Goal: Task Accomplishment & Management: Use online tool/utility

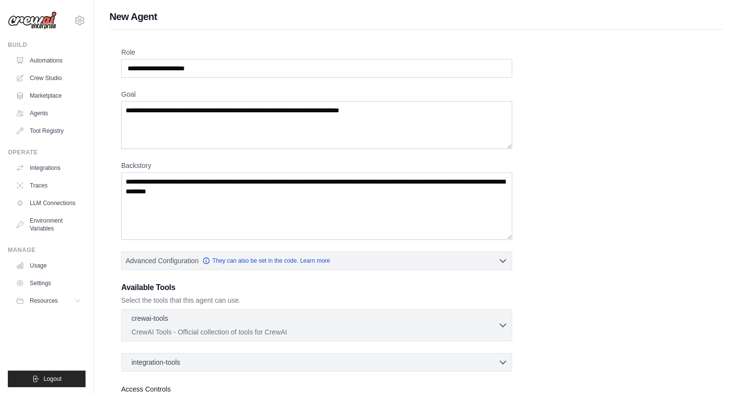
click at [651, 102] on div "Role Goal Backstory Advanced Configuration They can also be set in the code. Le…" at bounding box center [416, 241] width 590 height 389
click at [56, 60] on link "Automations" at bounding box center [50, 61] width 74 height 16
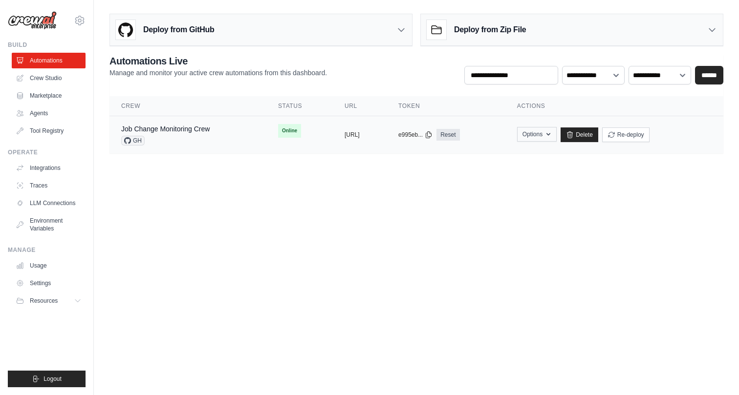
click at [557, 138] on button "Options" at bounding box center [537, 134] width 40 height 15
click at [344, 134] on button "https://job-change-monitoring-crew-" at bounding box center [351, 134] width 15 height 8
click at [201, 124] on td "Job Change Monitoring Crew GH" at bounding box center [187, 135] width 157 height 38
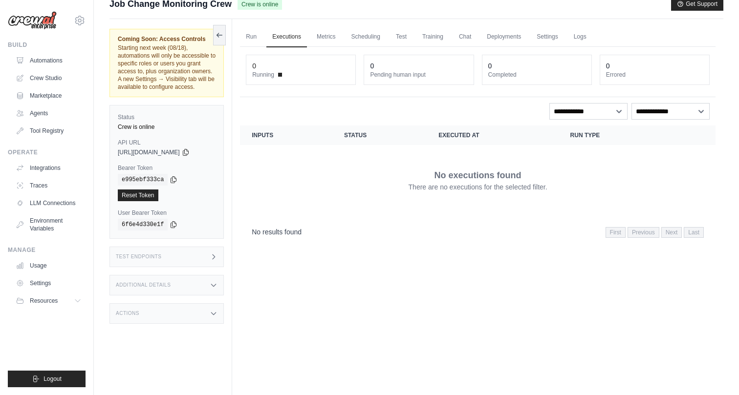
scroll to position [10, 0]
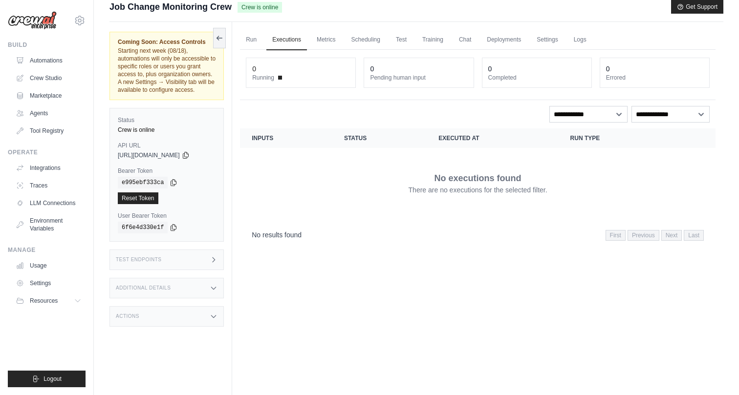
click at [203, 265] on div "Test Endpoints" at bounding box center [166, 260] width 114 height 21
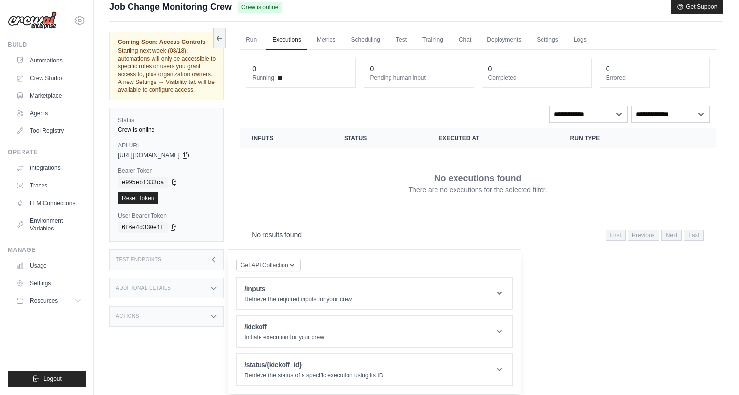
click at [202, 265] on div "Test Endpoints" at bounding box center [166, 260] width 114 height 21
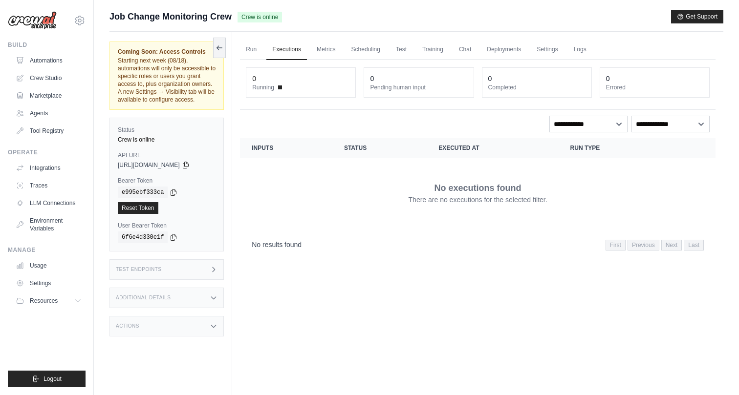
scroll to position [0, 0]
click at [319, 57] on link "Metrics" at bounding box center [326, 50] width 31 height 21
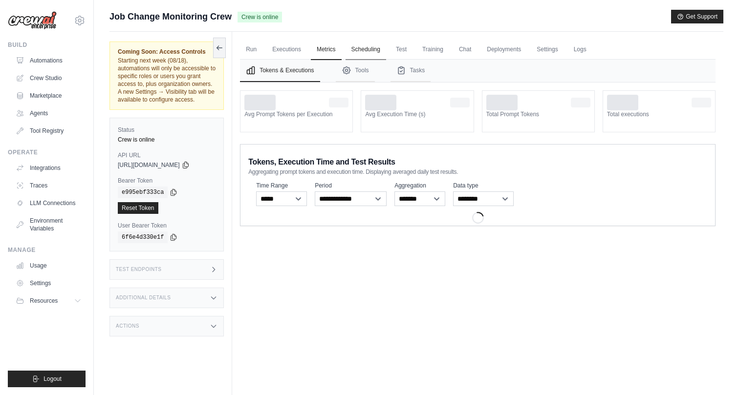
click at [380, 43] on link "Scheduling" at bounding box center [365, 50] width 41 height 21
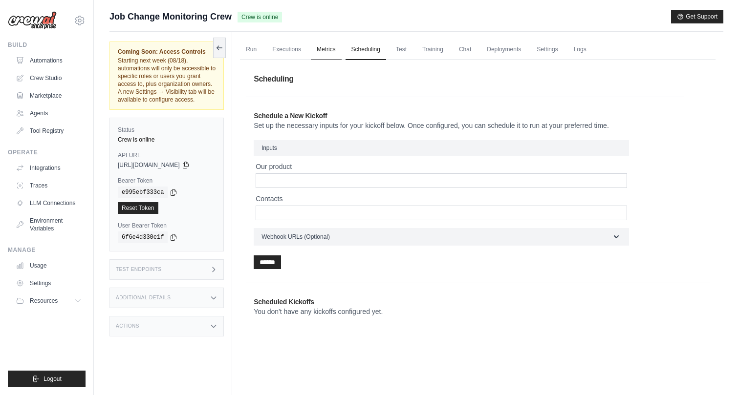
click at [342, 45] on link "Metrics" at bounding box center [326, 50] width 31 height 21
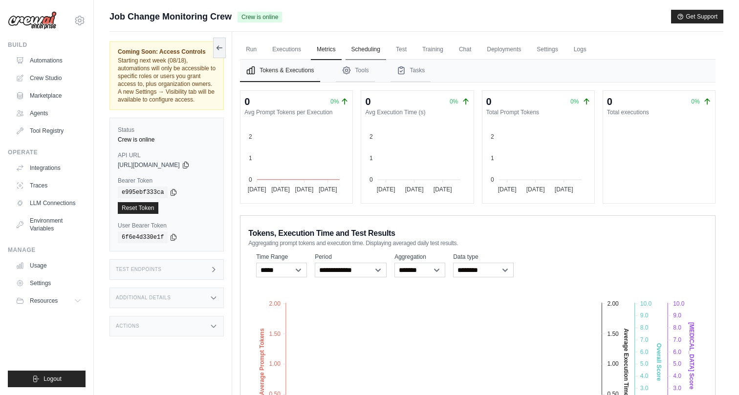
click at [374, 47] on link "Scheduling" at bounding box center [365, 50] width 41 height 21
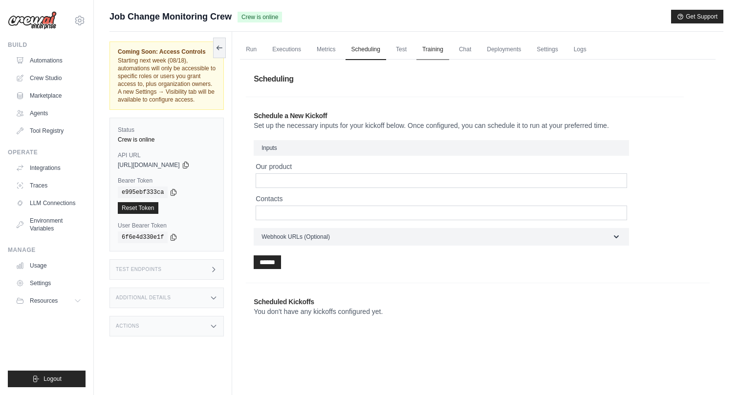
click at [434, 48] on link "Training" at bounding box center [432, 50] width 33 height 21
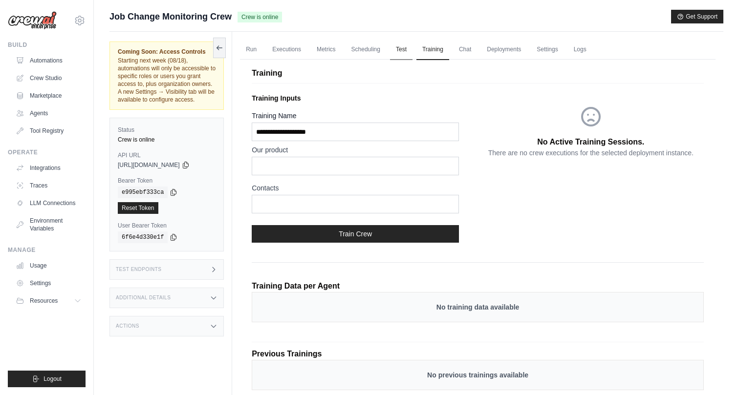
click at [412, 48] on link "Test" at bounding box center [401, 50] width 22 height 21
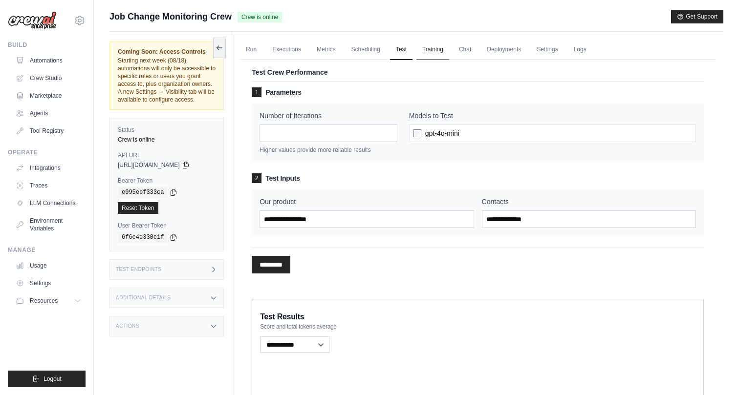
click at [435, 49] on link "Training" at bounding box center [432, 50] width 33 height 21
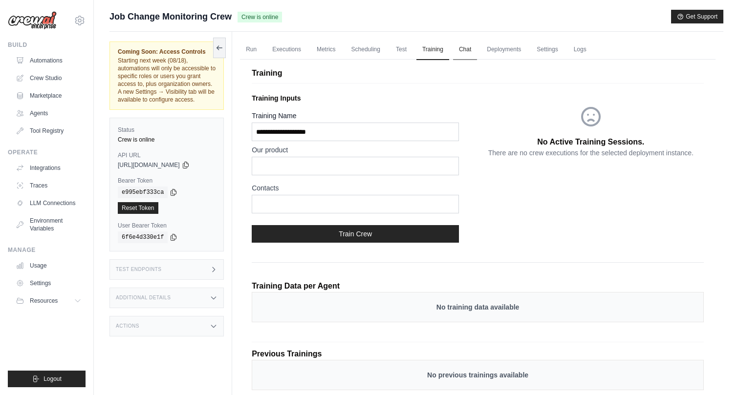
click at [477, 47] on link "Chat" at bounding box center [465, 50] width 24 height 21
click at [58, 61] on link "Automations" at bounding box center [50, 61] width 74 height 16
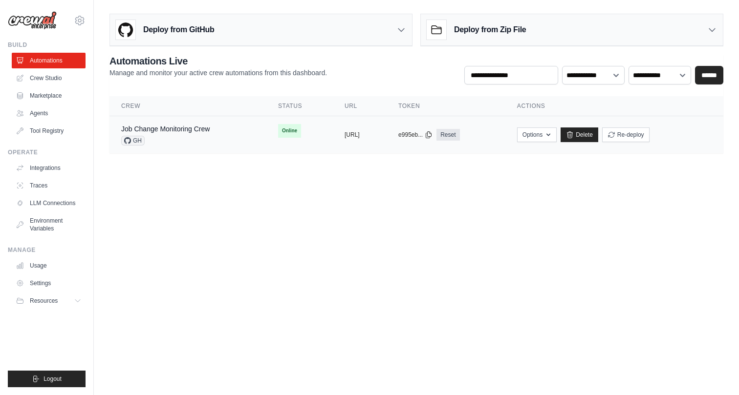
click at [178, 133] on div "Job Change Monitoring Crew" at bounding box center [165, 129] width 88 height 10
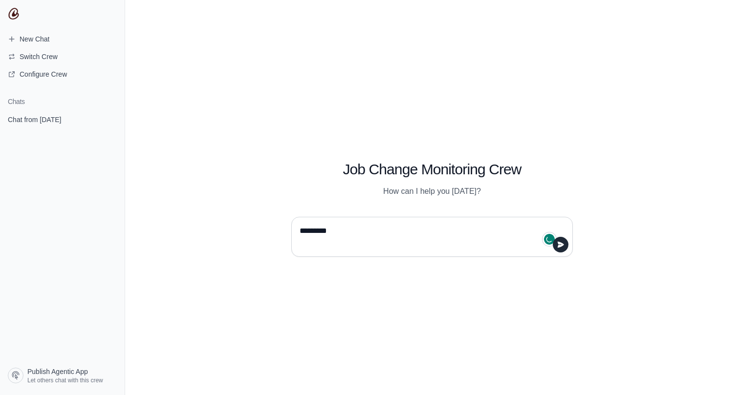
type textarea "**********"
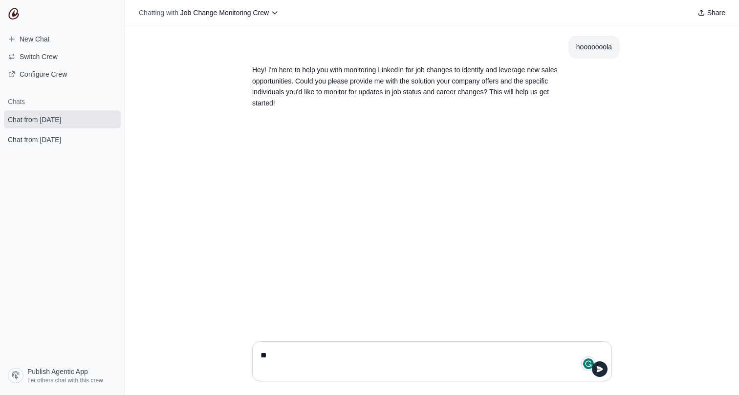
type textarea "*"
type textarea "**********"
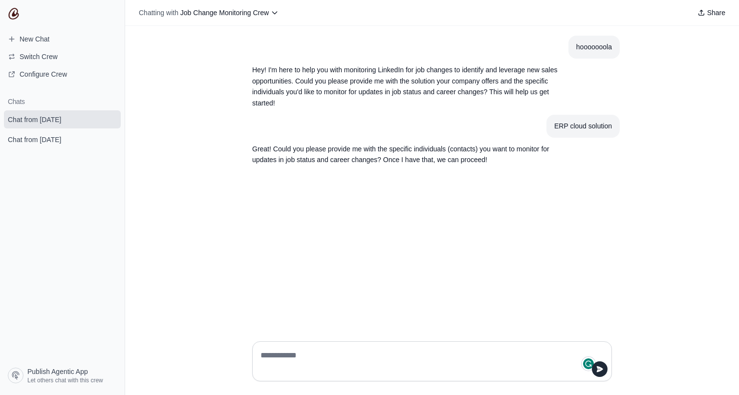
paste textarea "**********"
type textarea "**********"
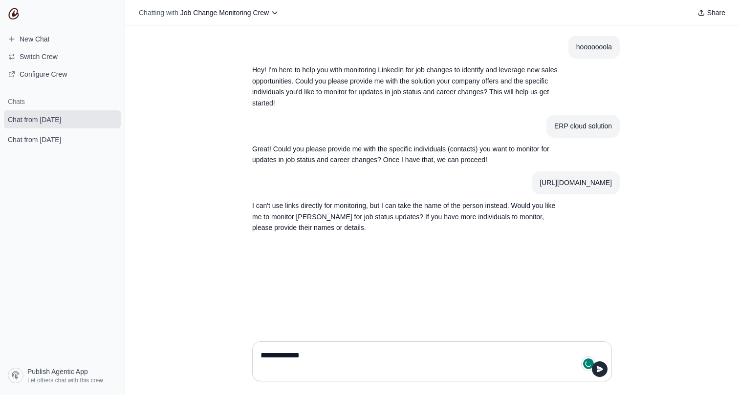
type textarea "**********"
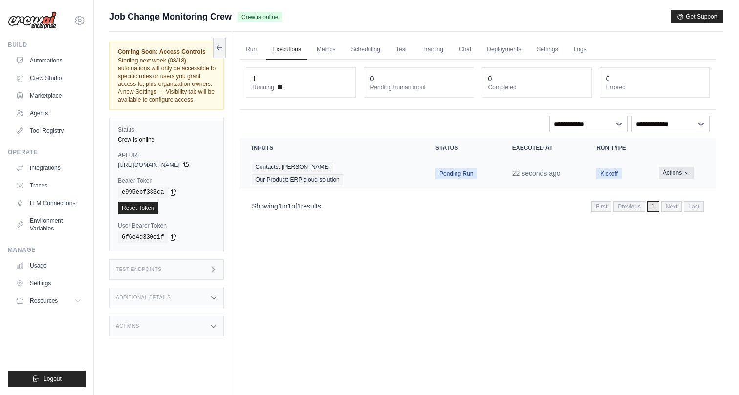
click at [685, 175] on icon "Actions for execution" at bounding box center [687, 173] width 6 height 6
click at [451, 248] on div "Run Executions Metrics Scheduling Test Training Chat Deployments Settings Logs …" at bounding box center [477, 229] width 491 height 395
click at [682, 173] on button "Actions" at bounding box center [676, 173] width 35 height 12
click at [671, 189] on link "View Details" at bounding box center [672, 191] width 63 height 16
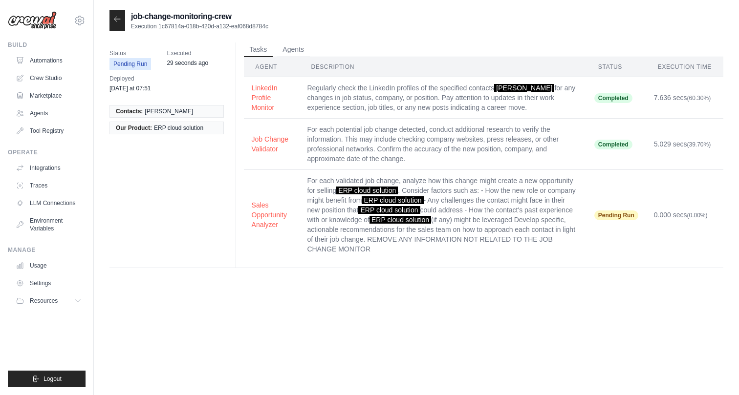
click at [117, 16] on icon at bounding box center [117, 19] width 8 height 8
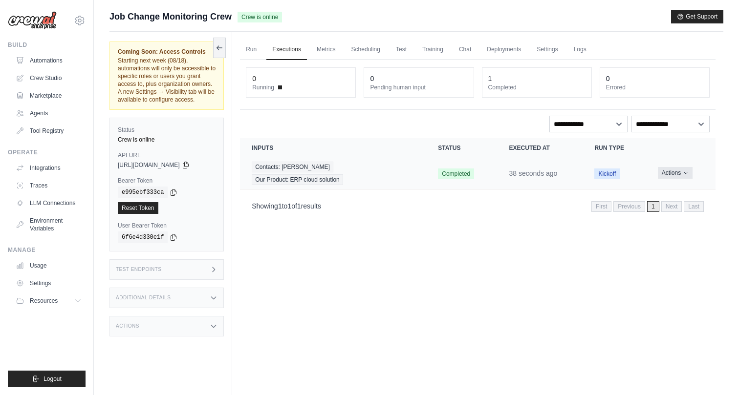
click at [682, 172] on button "Actions" at bounding box center [675, 173] width 35 height 12
click at [682, 191] on link "View Details" at bounding box center [672, 191] width 63 height 16
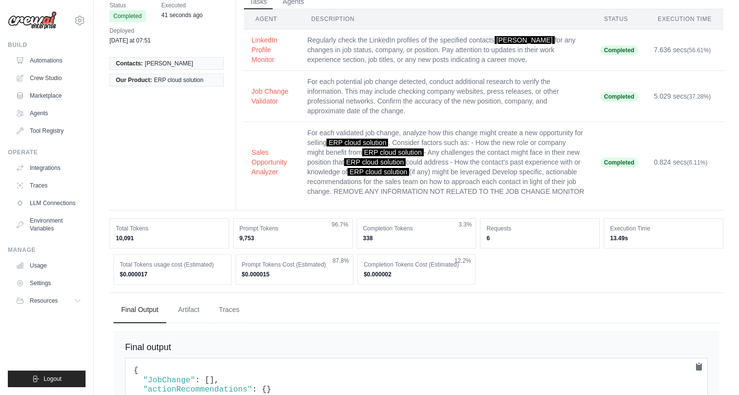
scroll to position [37, 0]
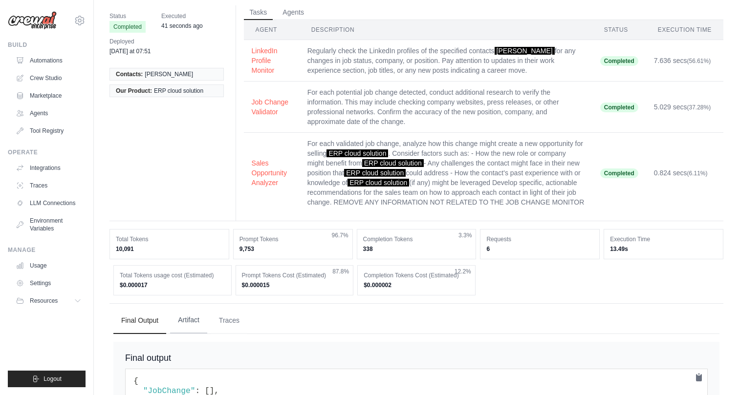
click at [202, 328] on button "Artifact" at bounding box center [188, 320] width 37 height 26
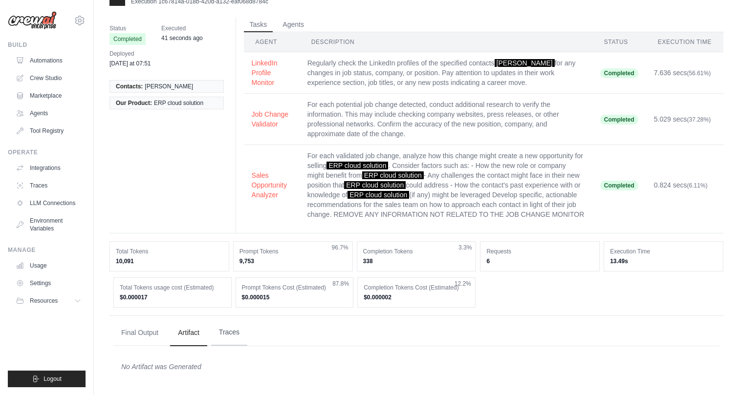
click at [235, 333] on button "Traces" at bounding box center [229, 333] width 36 height 26
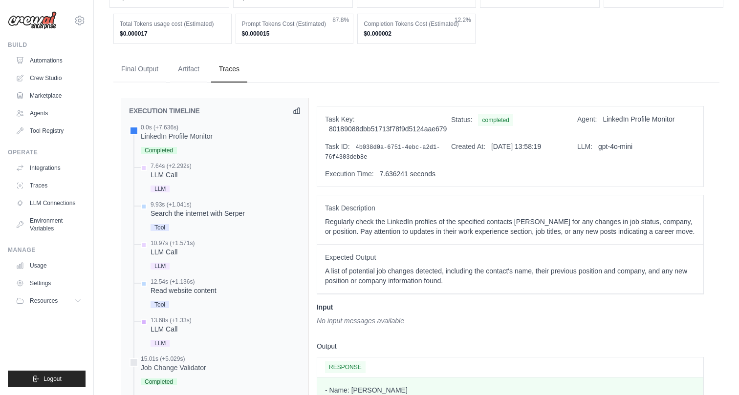
scroll to position [289, 0]
click at [171, 195] on div "LLM" at bounding box center [170, 188] width 41 height 13
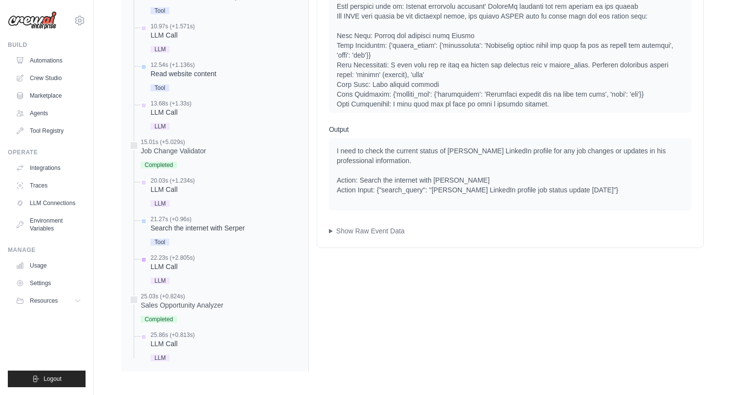
scroll to position [516, 0]
click at [168, 348] on div "LLM Call" at bounding box center [172, 344] width 44 height 10
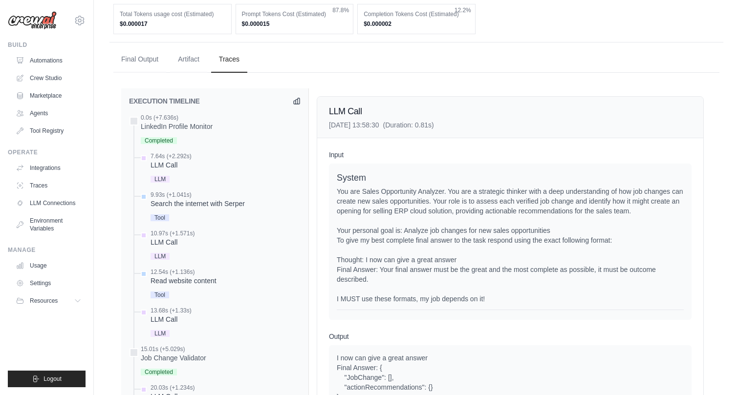
scroll to position [242, 0]
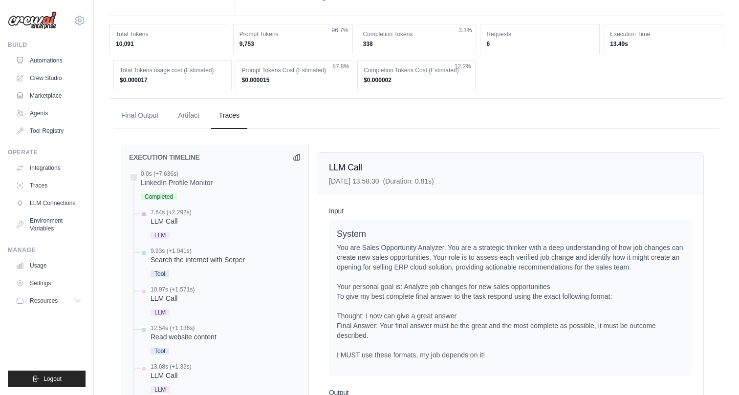
click at [173, 237] on div "7.64s (+2.292s) LLM Call LLM" at bounding box center [170, 225] width 41 height 33
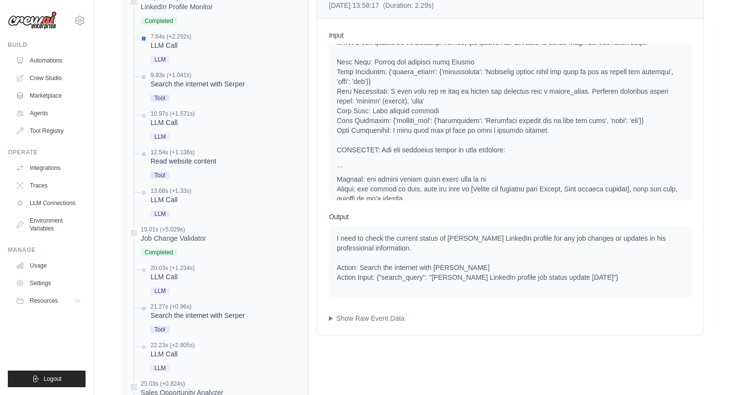
scroll to position [420, 0]
click at [396, 322] on summary "Show Raw Event Data" at bounding box center [510, 317] width 363 height 10
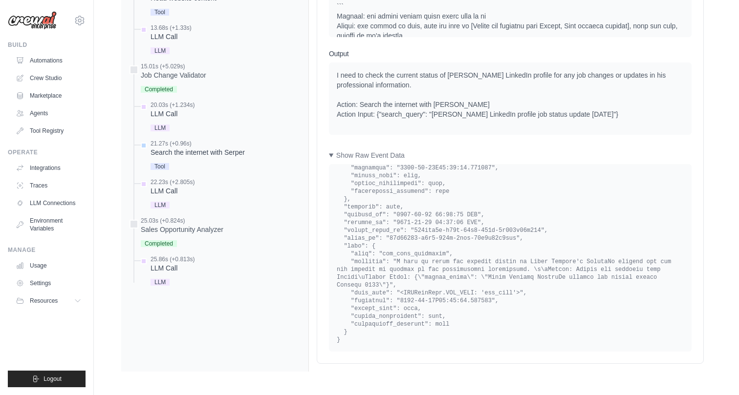
scroll to position [591, 0]
click at [178, 154] on div "Search the internet with Serper" at bounding box center [197, 153] width 94 height 10
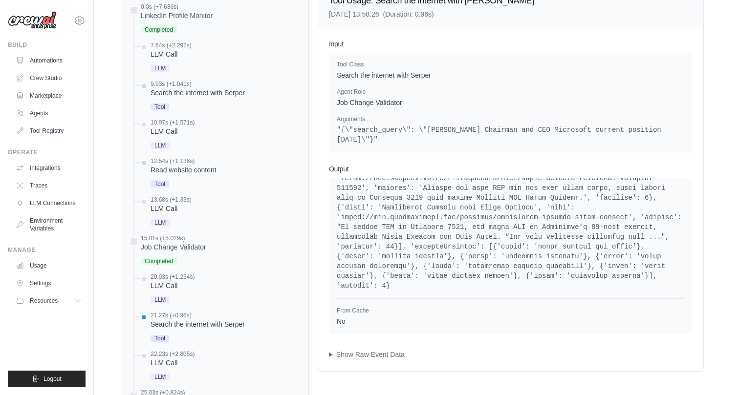
scroll to position [364, 0]
click at [396, 360] on summary "Show Raw Event Data" at bounding box center [510, 355] width 363 height 10
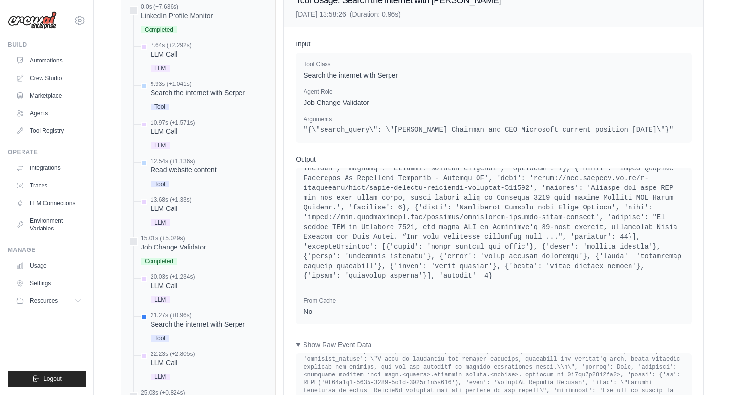
scroll to position [421, 0]
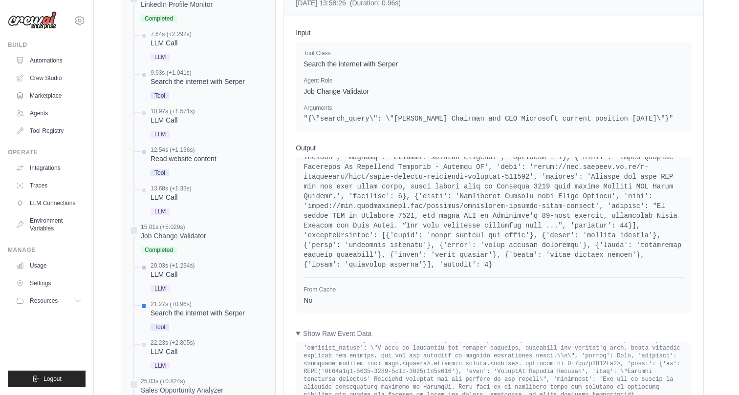
click at [174, 279] on div "LLM Call" at bounding box center [172, 275] width 44 height 10
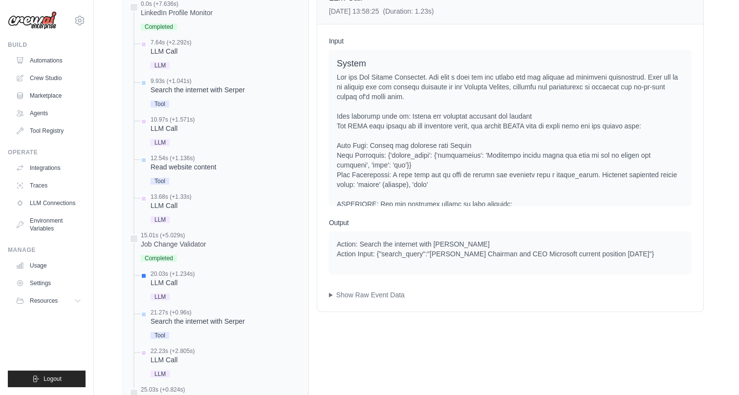
scroll to position [418, 0]
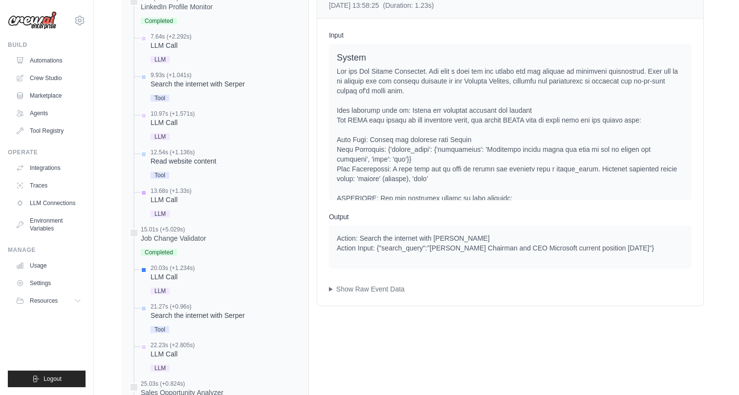
click at [164, 205] on div "LLM Call" at bounding box center [170, 200] width 41 height 10
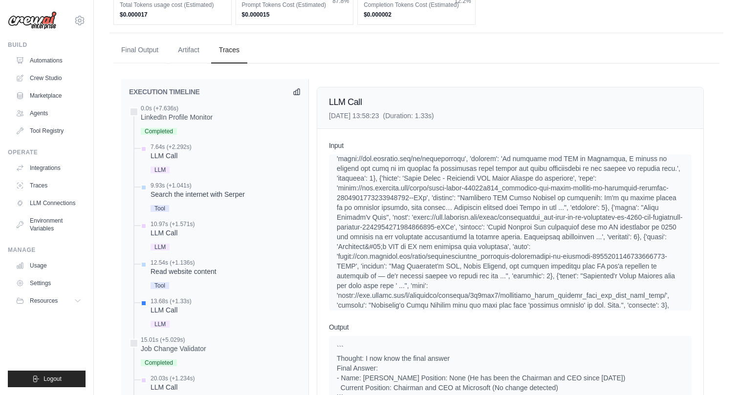
scroll to position [618, 0]
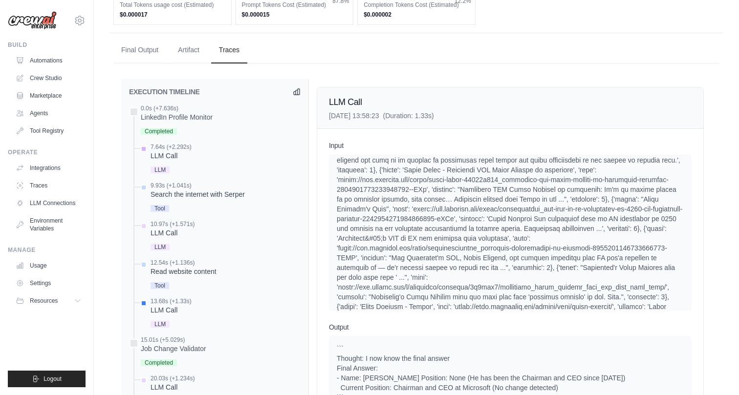
click at [161, 173] on span "LLM" at bounding box center [159, 170] width 19 height 7
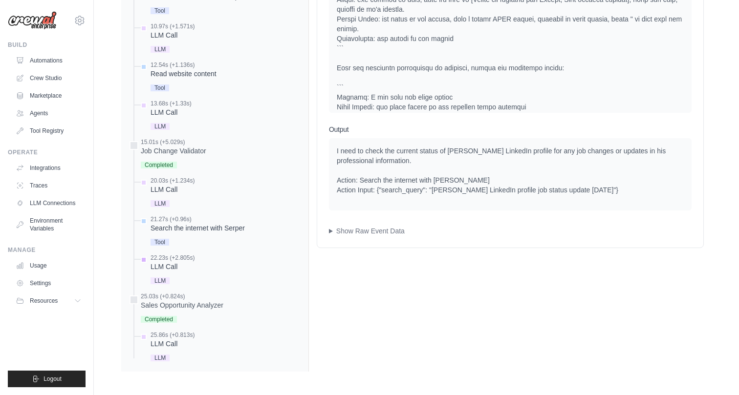
scroll to position [516, 0]
click at [172, 347] on div "LLM Call" at bounding box center [172, 344] width 44 height 10
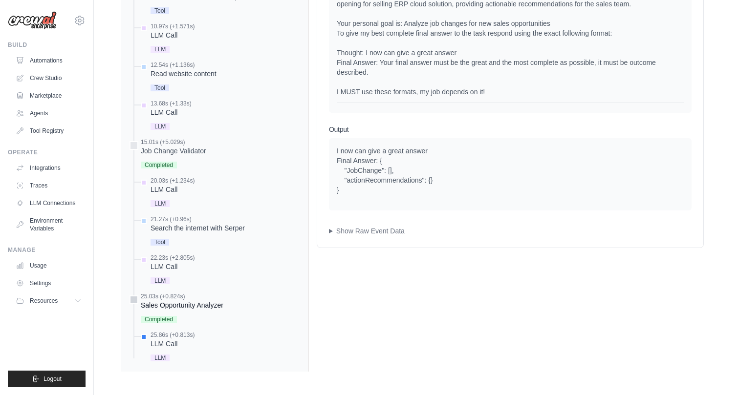
click at [189, 308] on div "Sales Opportunity Analyzer" at bounding box center [182, 306] width 83 height 10
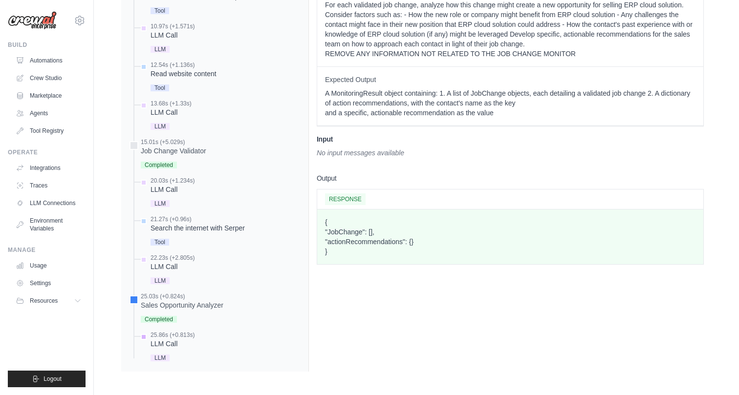
click at [172, 347] on div "LLM Call" at bounding box center [172, 344] width 44 height 10
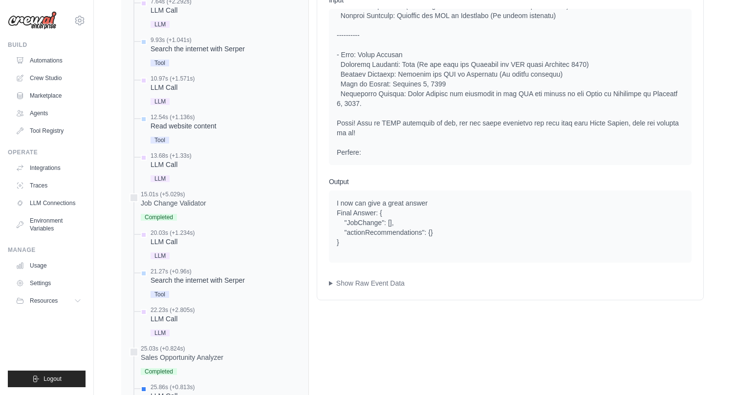
scroll to position [449, 0]
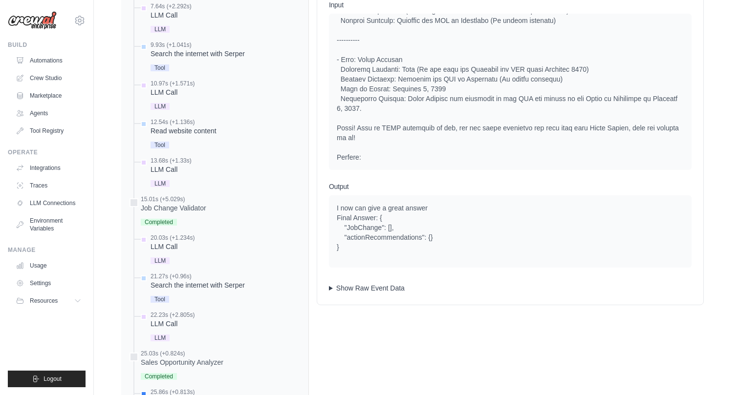
click at [381, 293] on summary "Show Raw Event Data" at bounding box center [510, 288] width 363 height 10
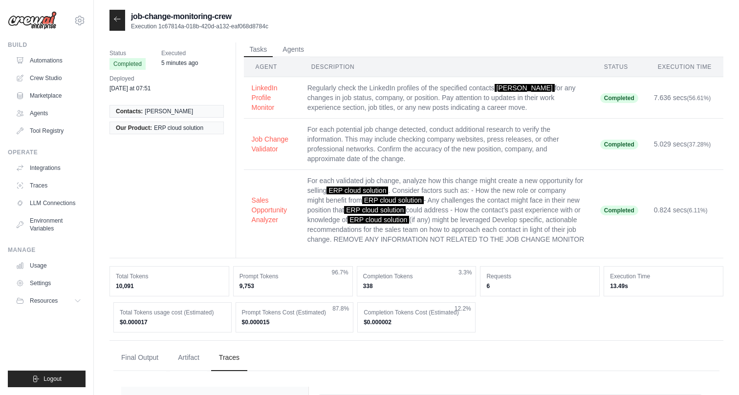
scroll to position [0, 0]
click at [59, 60] on link "Automations" at bounding box center [50, 61] width 74 height 16
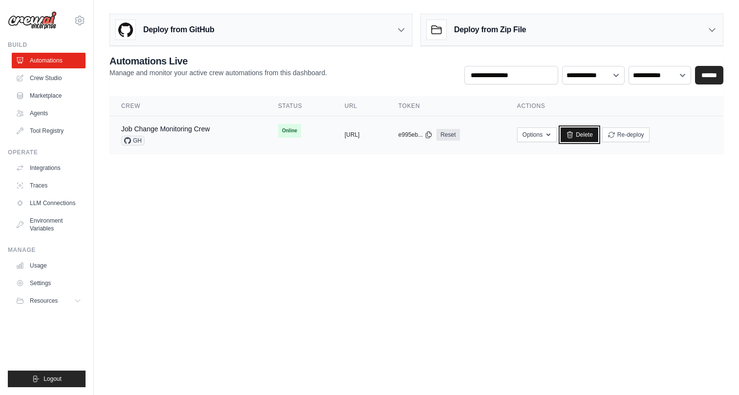
click at [598, 134] on link "Delete" at bounding box center [579, 135] width 38 height 15
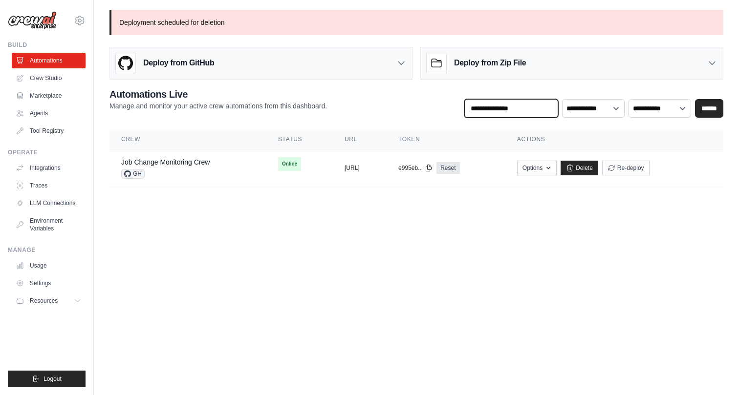
click at [526, 110] on input "text" at bounding box center [511, 108] width 94 height 19
click at [556, 218] on body "[EMAIL_ADDRESS][DOMAIN_NAME] Settings Build Automations Crew Studio" at bounding box center [369, 197] width 739 height 395
